Goal: Navigation & Orientation: Find specific page/section

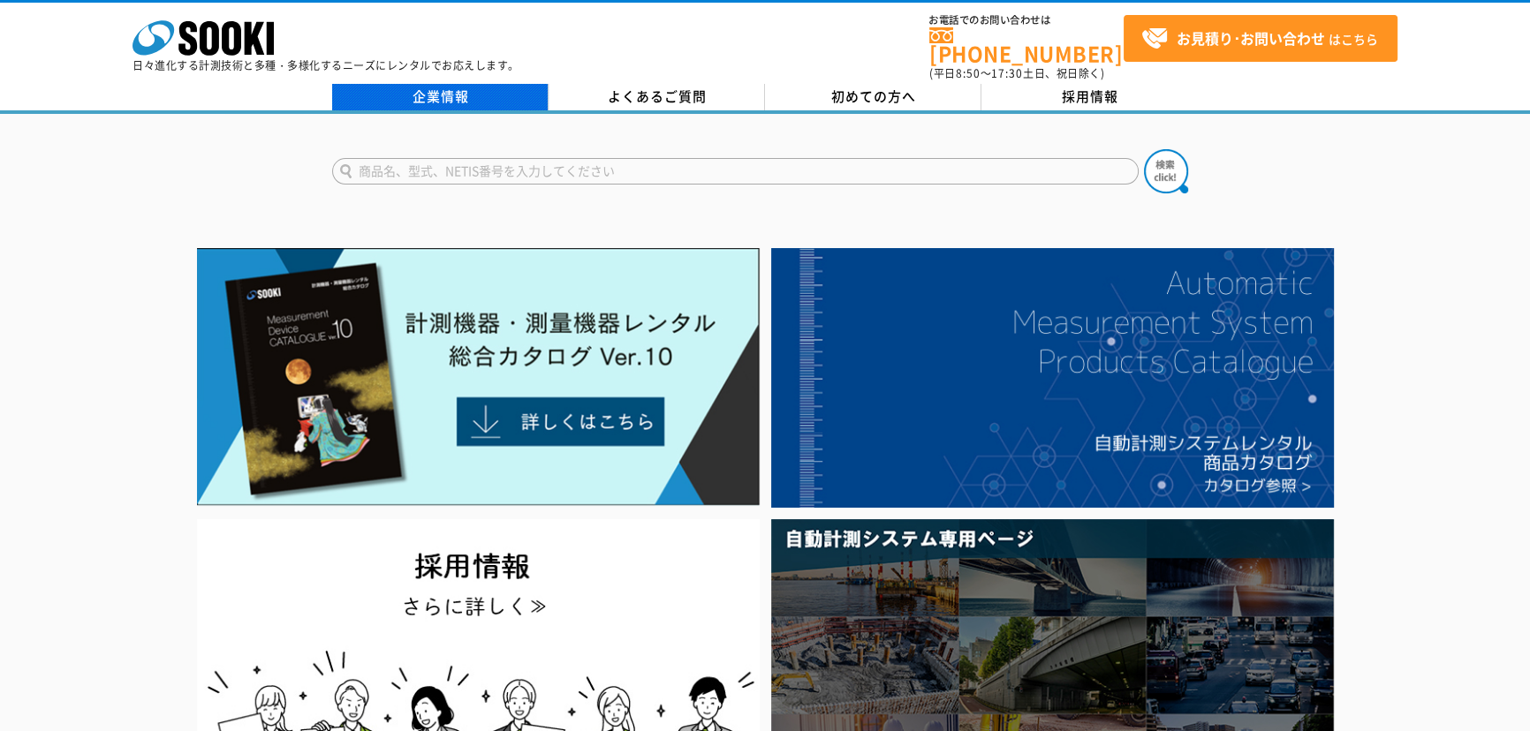
click at [471, 84] on link "企業情報" at bounding box center [440, 97] width 216 height 26
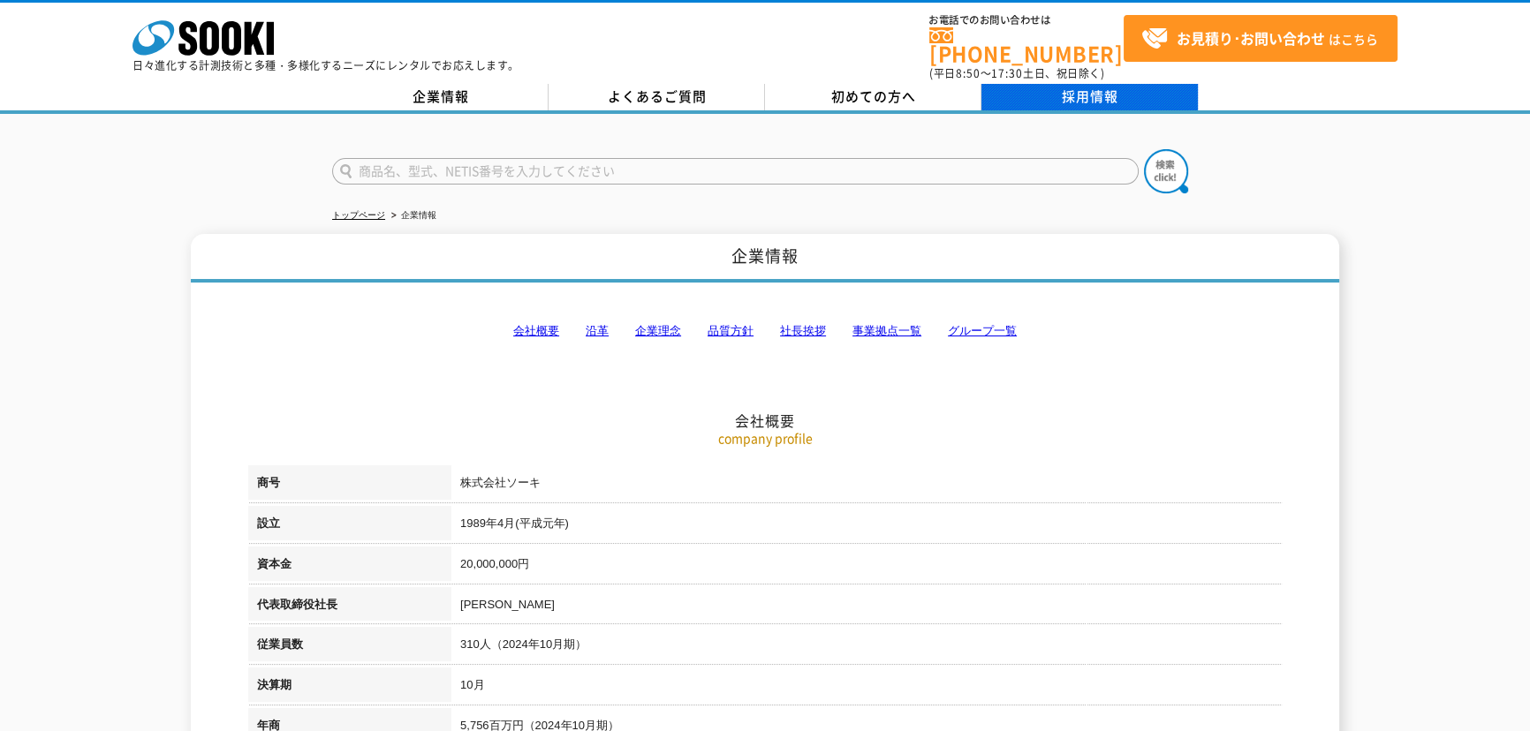
click at [1121, 84] on link "採用情報" at bounding box center [1089, 97] width 216 height 26
